Goal: Task Accomplishment & Management: Complete application form

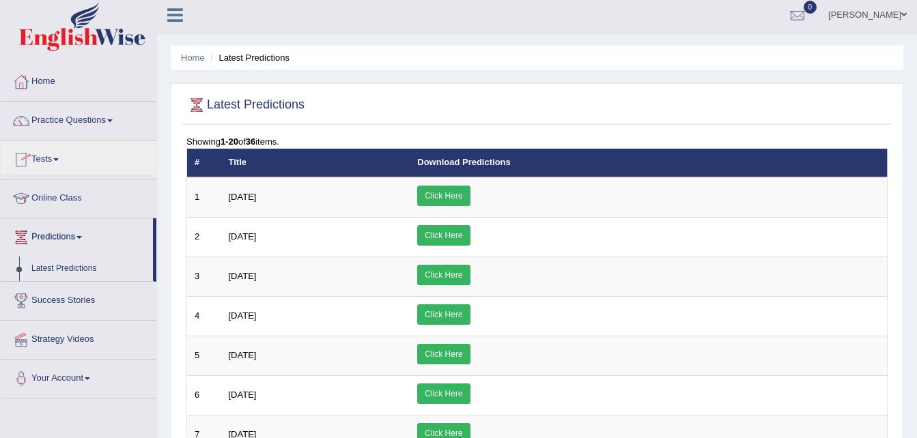
click at [59, 198] on link "Online Class" at bounding box center [79, 197] width 156 height 34
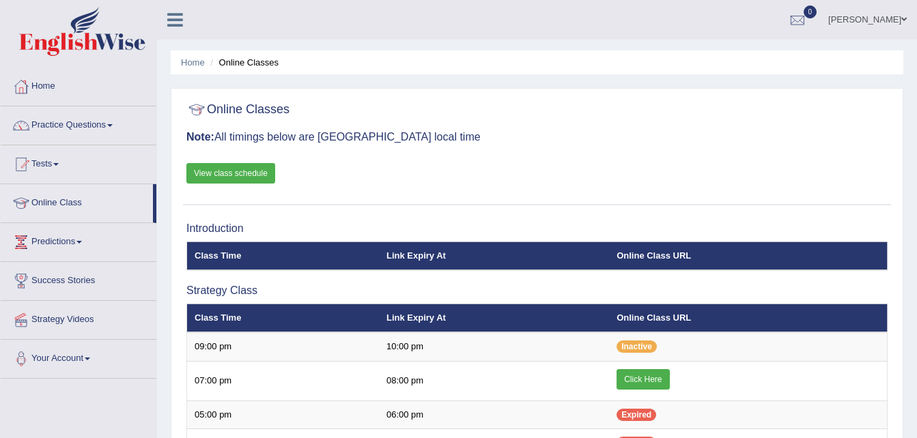
click at [635, 380] on link "Click Here" at bounding box center [642, 379] width 53 height 20
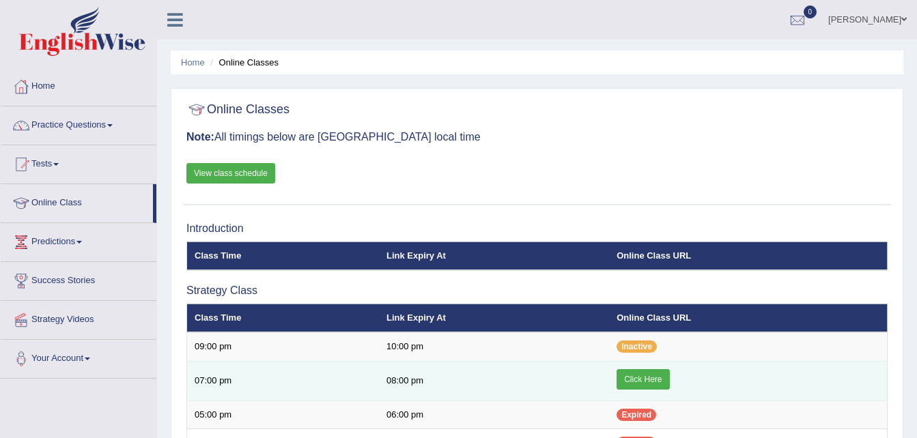
drag, startPoint x: 0, startPoint y: 0, endPoint x: 648, endPoint y: 382, distance: 752.3
click at [648, 382] on link "Click Here" at bounding box center [642, 379] width 53 height 20
click at [352, 383] on td "07:00 pm" at bounding box center [283, 381] width 192 height 40
click at [409, 382] on td "08:00 pm" at bounding box center [494, 381] width 230 height 40
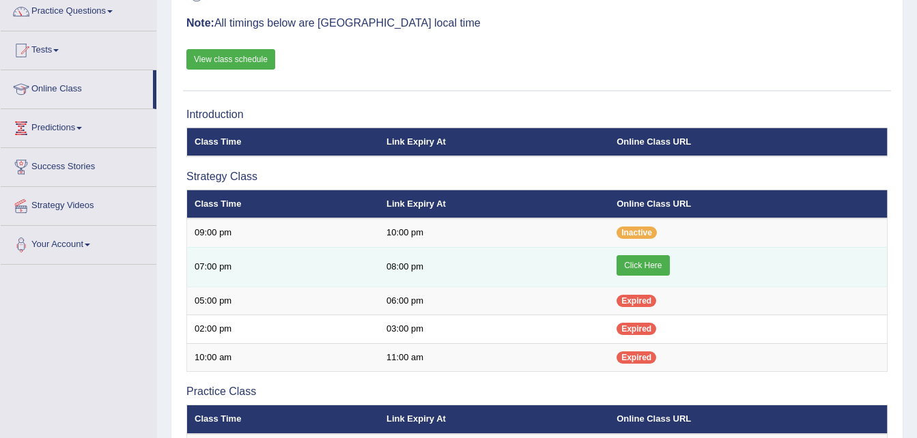
scroll to position [102, 0]
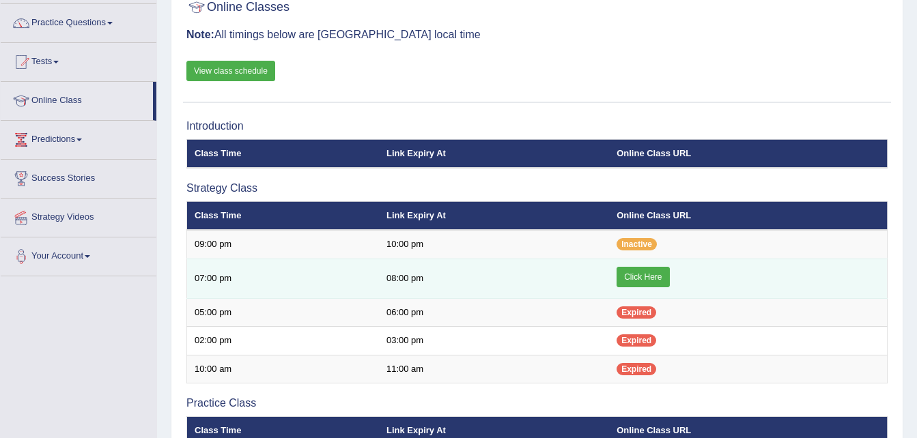
click at [648, 275] on link "Click Here" at bounding box center [642, 277] width 53 height 20
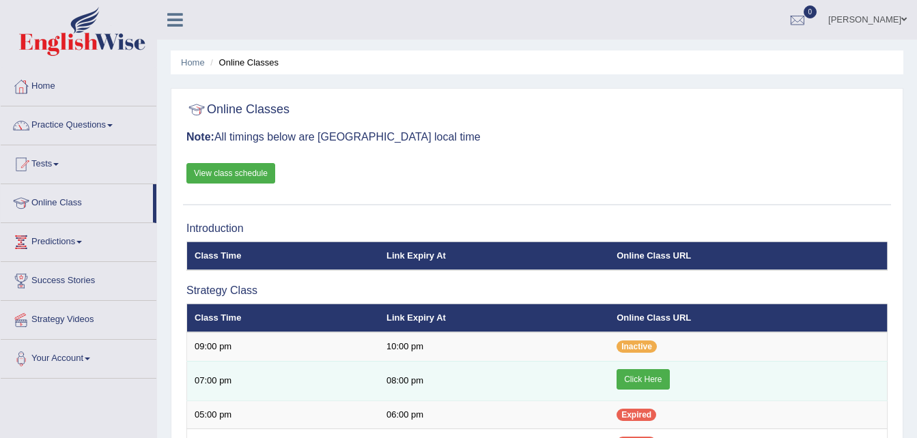
scroll to position [113, 0]
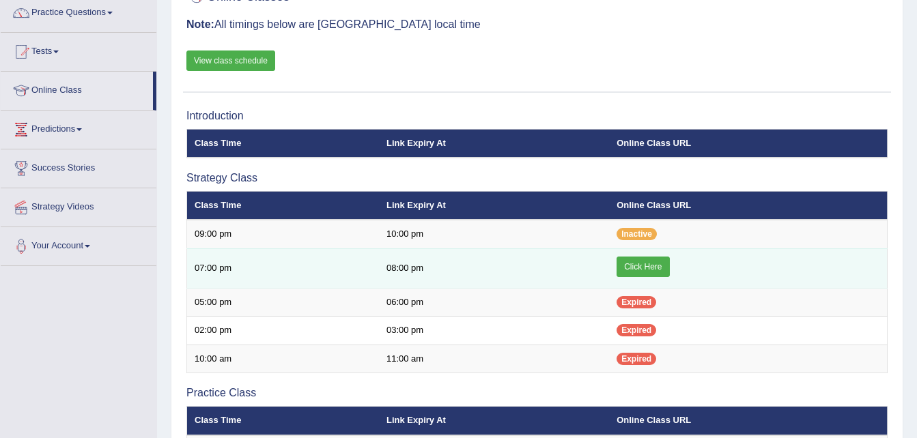
drag, startPoint x: 0, startPoint y: 0, endPoint x: 645, endPoint y: 261, distance: 695.9
click at [645, 261] on link "Click Here" at bounding box center [642, 267] width 53 height 20
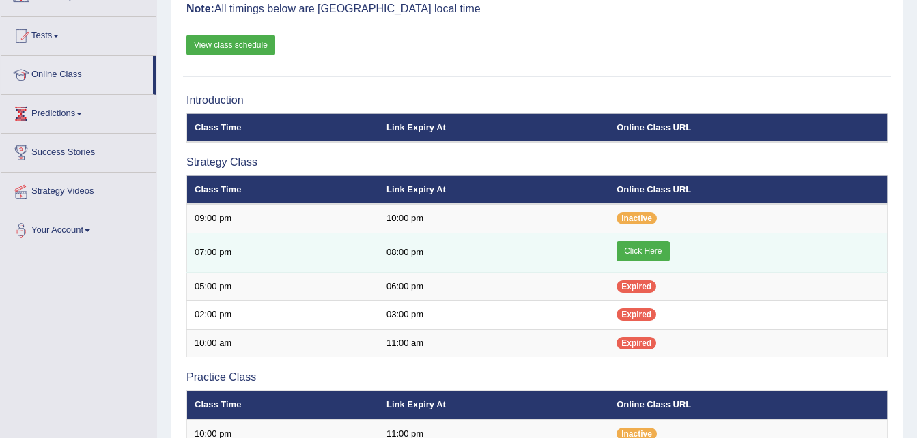
click at [647, 250] on link "Click Here" at bounding box center [642, 251] width 53 height 20
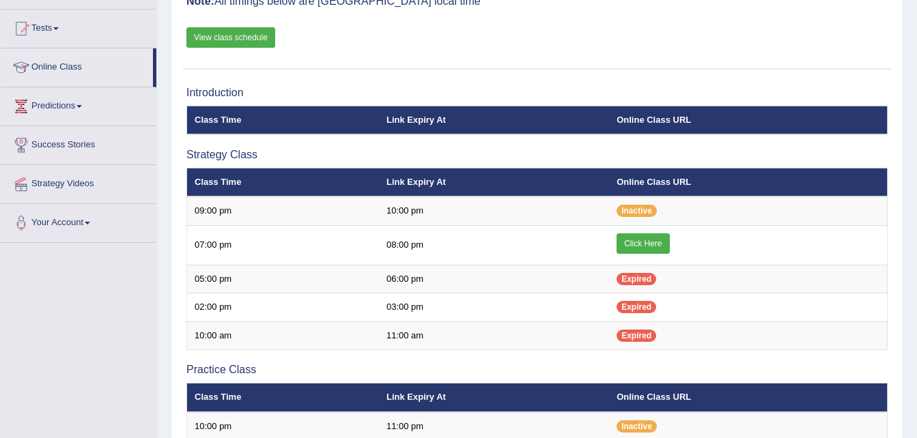
scroll to position [128, 0]
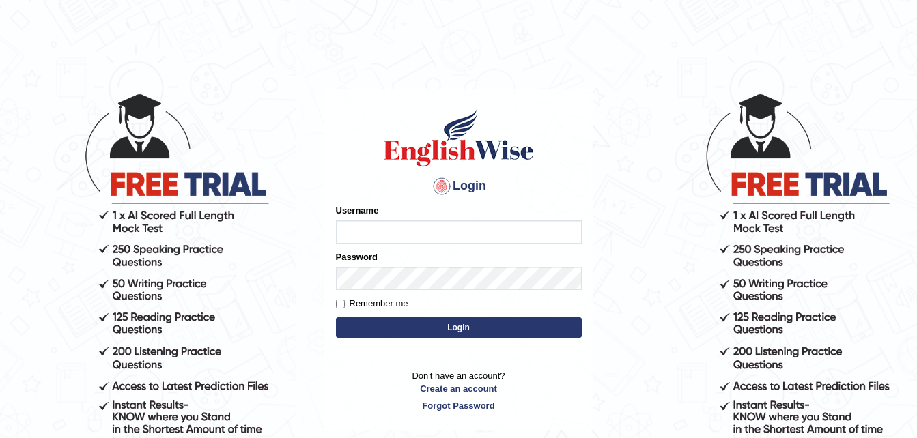
type input "Stanpte"
click at [339, 302] on input "Remember me" at bounding box center [340, 304] width 9 height 9
checkbox input "true"
type input "Stanpte"
click at [340, 304] on input "Remember me" at bounding box center [340, 304] width 9 height 9
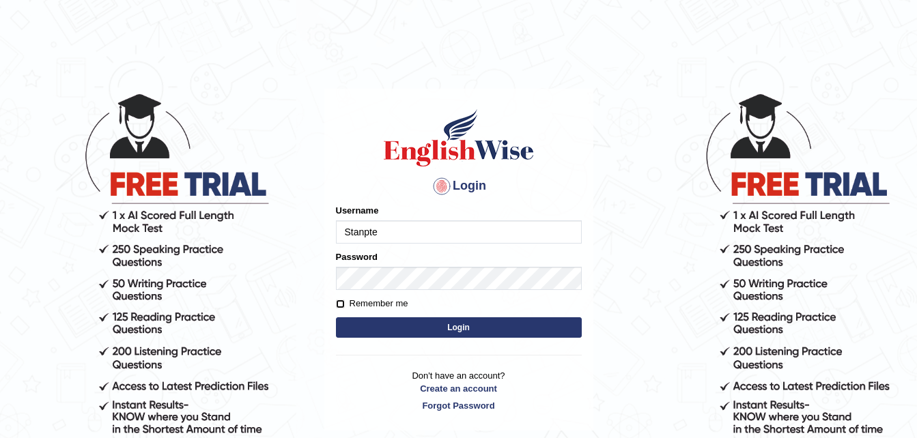
checkbox input "true"
type input "Stanpte"
click at [339, 306] on input "Remember me" at bounding box center [340, 304] width 9 height 9
checkbox input "true"
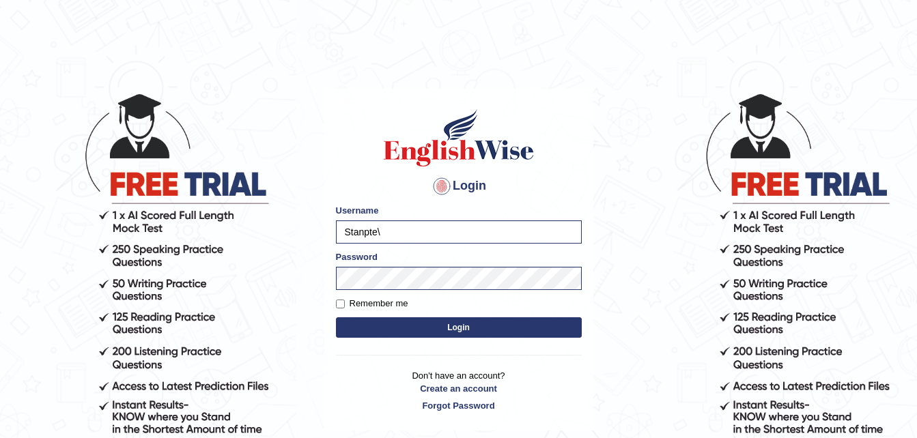
type input "Stanpte"
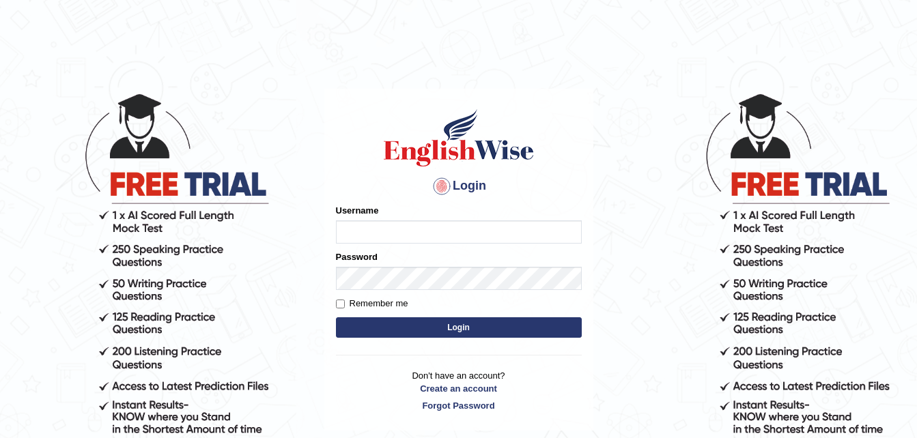
type input "Stanpte"
